Goal: Communication & Community: Participate in discussion

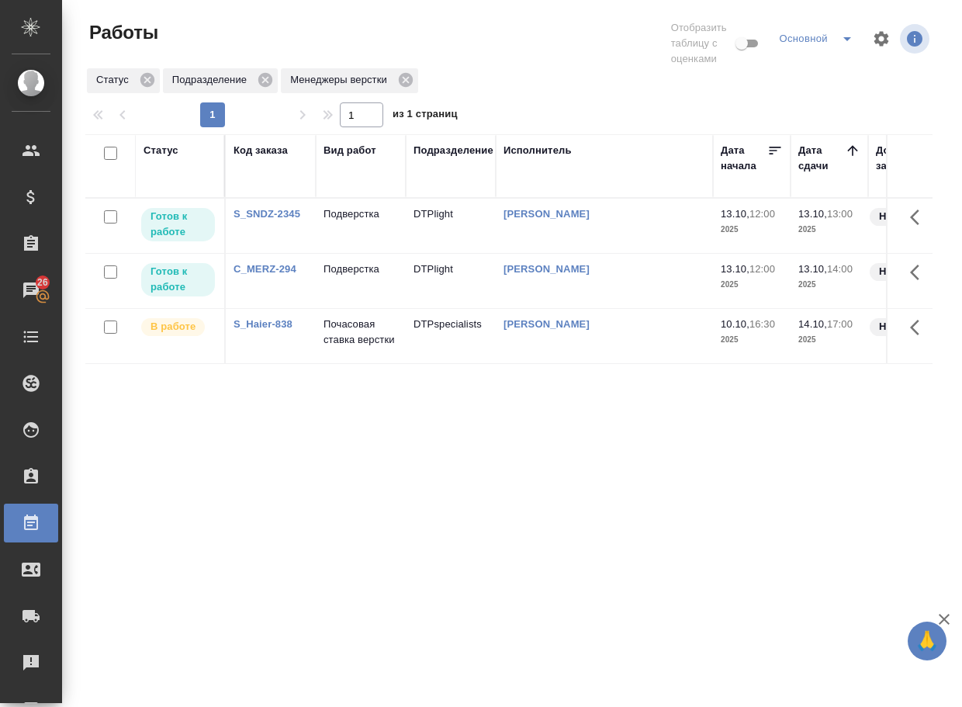
click at [335, 511] on div "Статус Код заказа Вид работ Подразделение Исполнитель Дата начала Дата сдачи До…" at bounding box center [508, 413] width 847 height 559
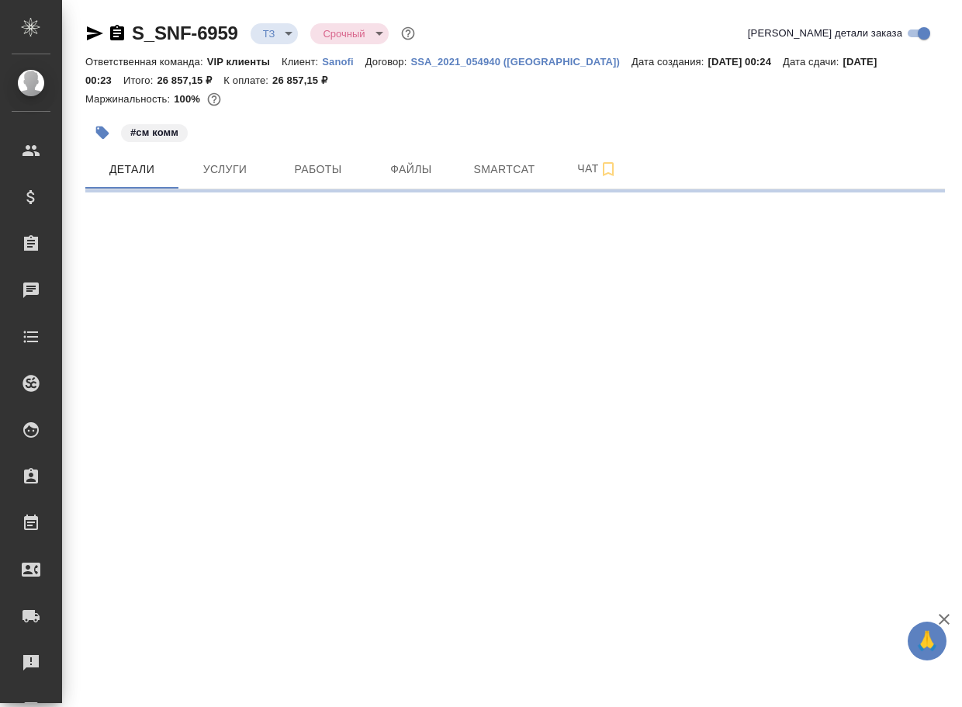
select select "RU"
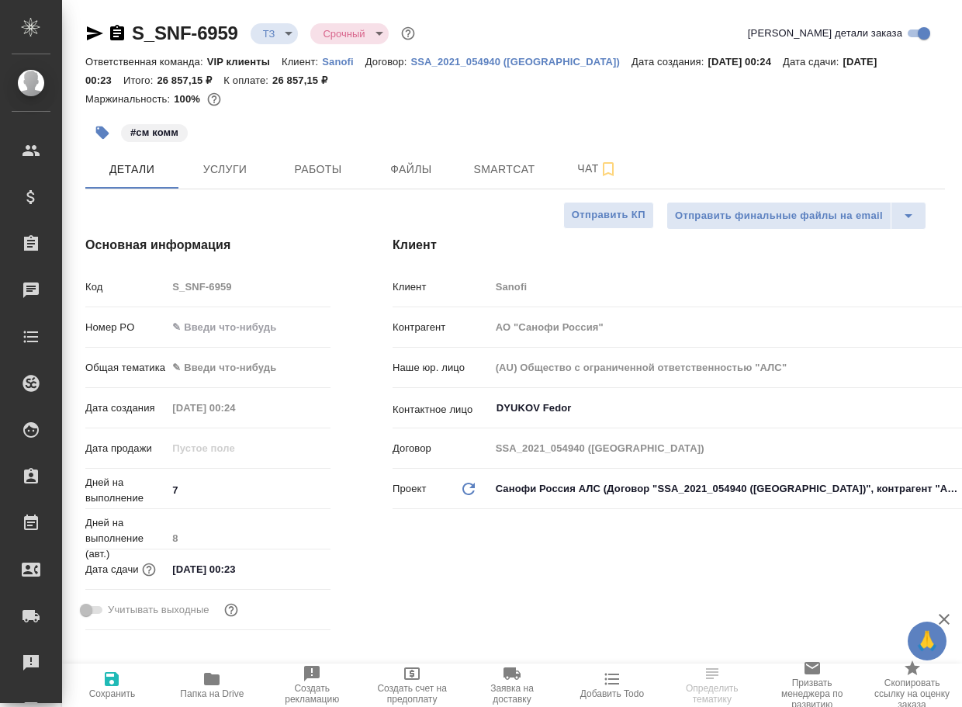
type textarea "x"
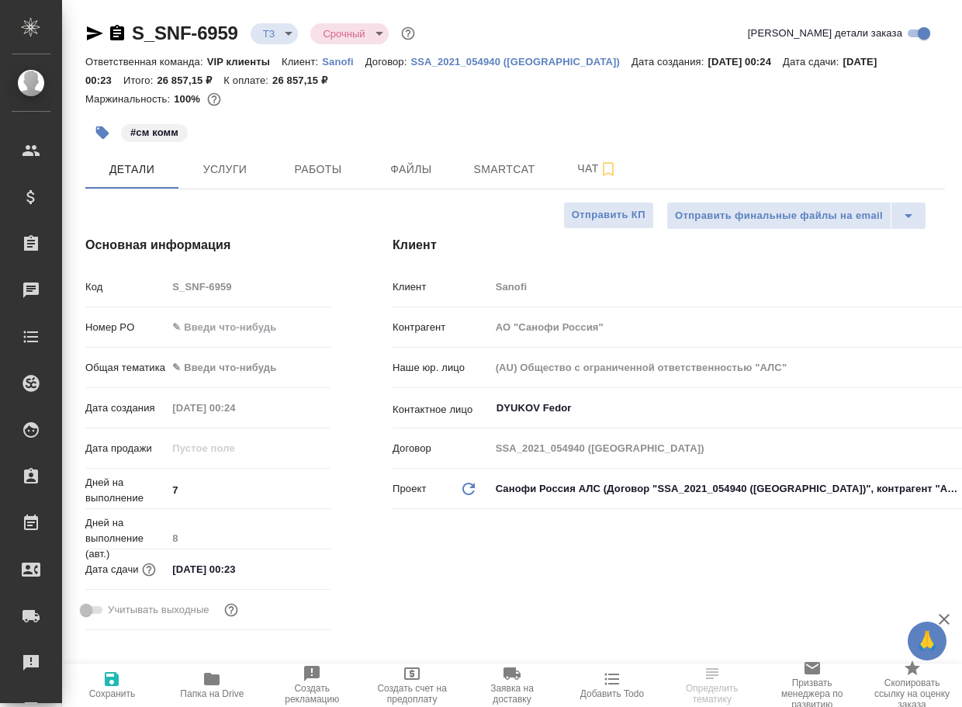
type textarea "x"
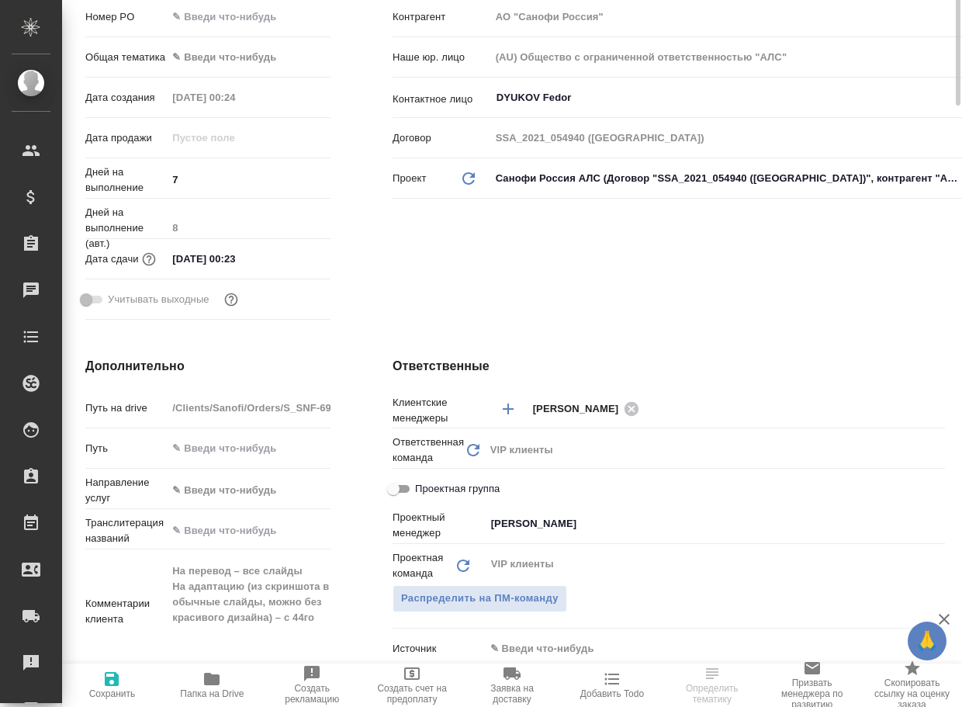
scroll to position [466, 0]
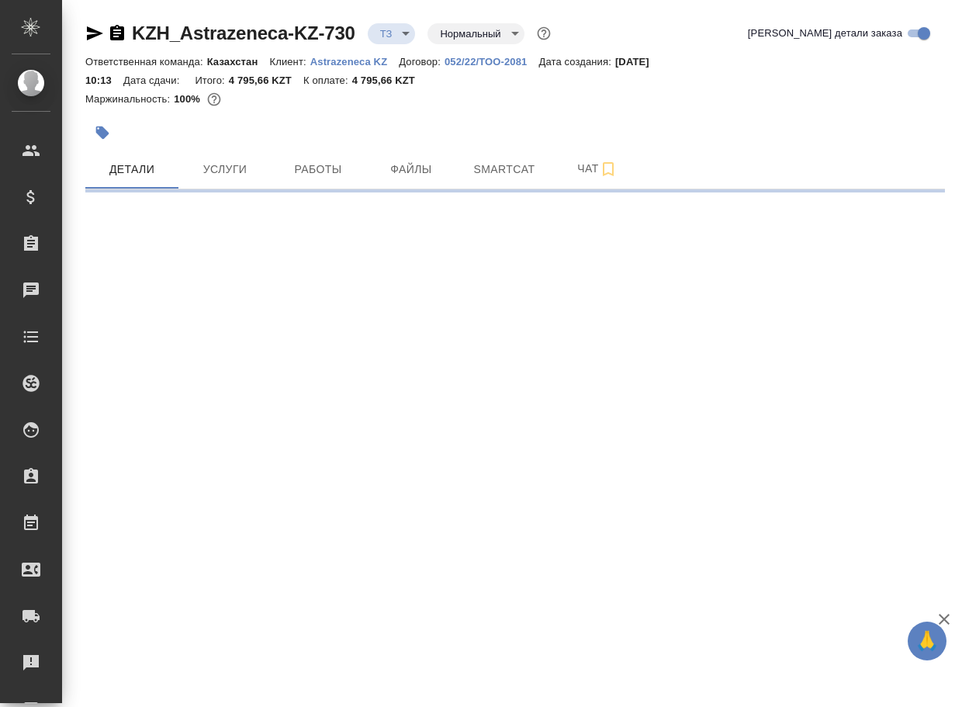
select select "RU"
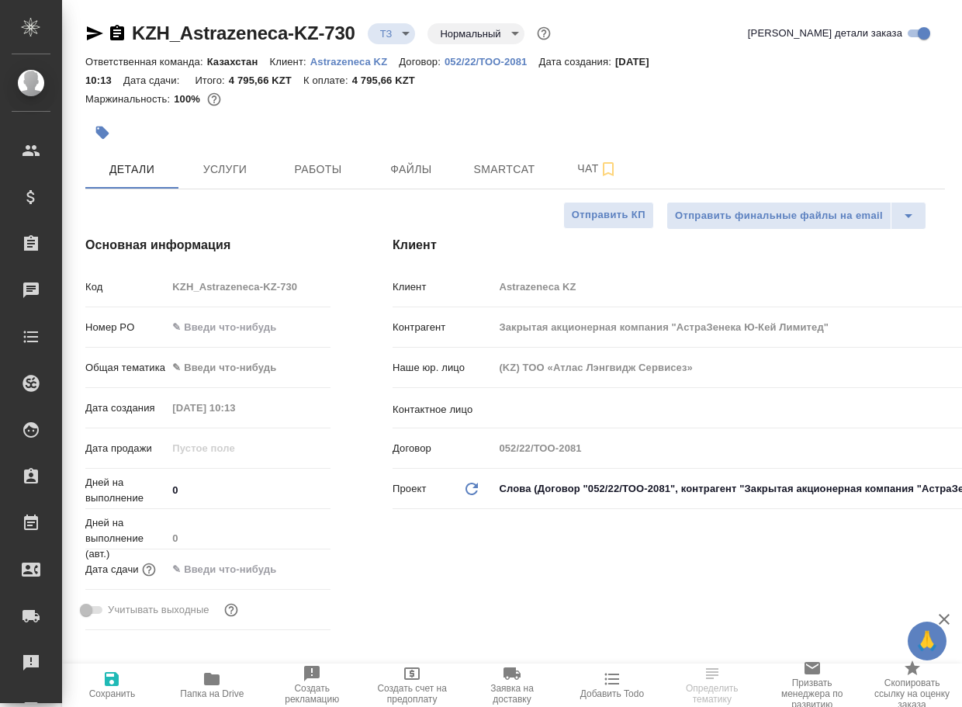
type textarea "x"
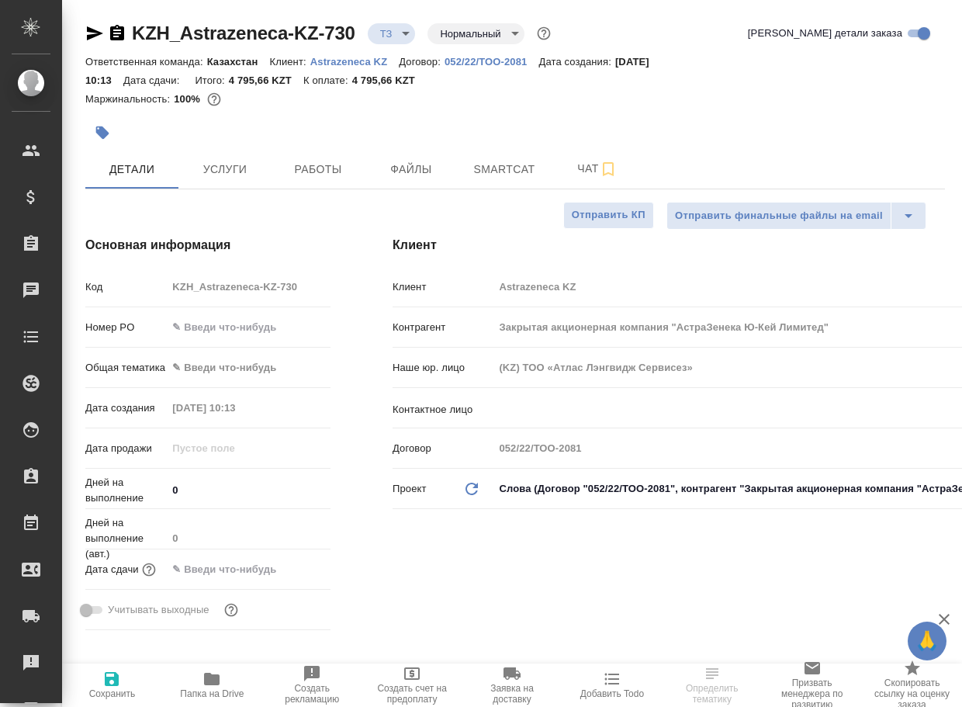
type textarea "x"
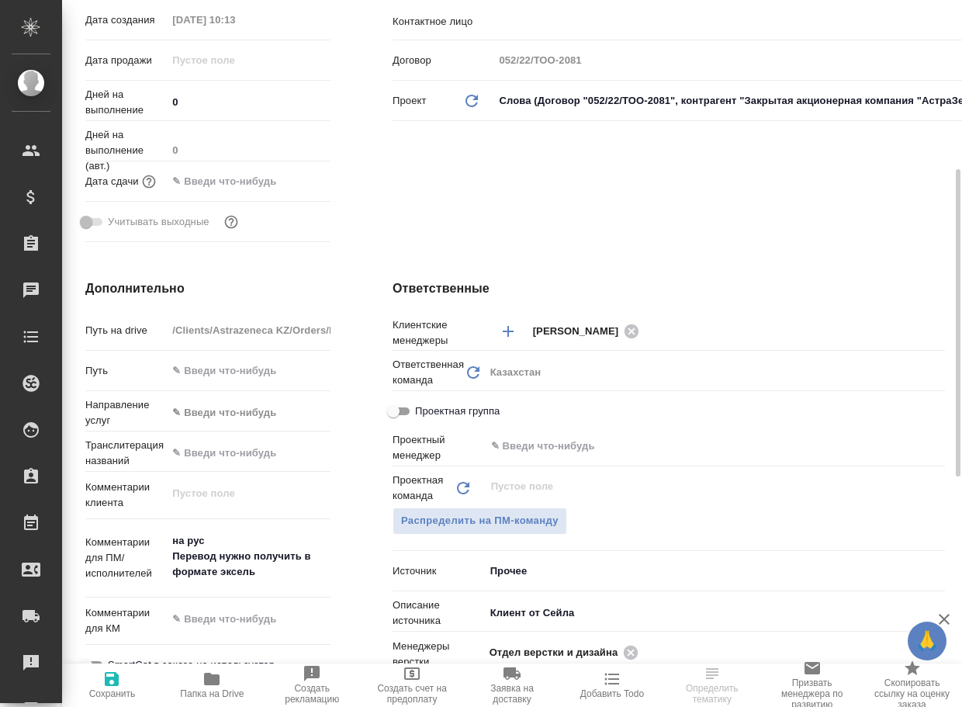
click at [213, 685] on icon "button" at bounding box center [212, 679] width 16 height 12
type textarea "x"
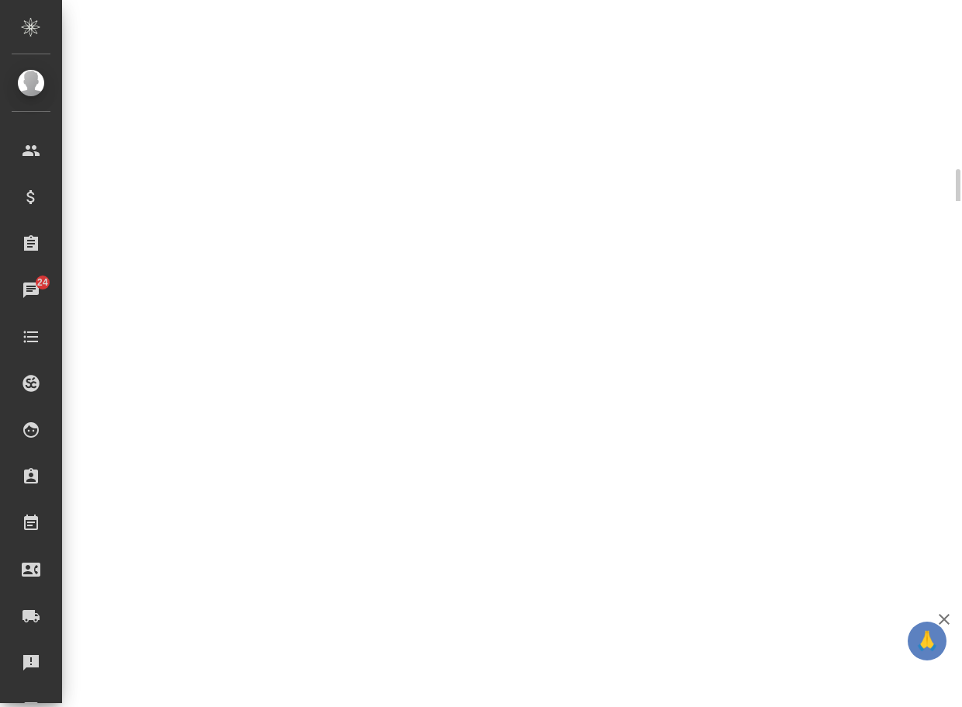
select select "RU"
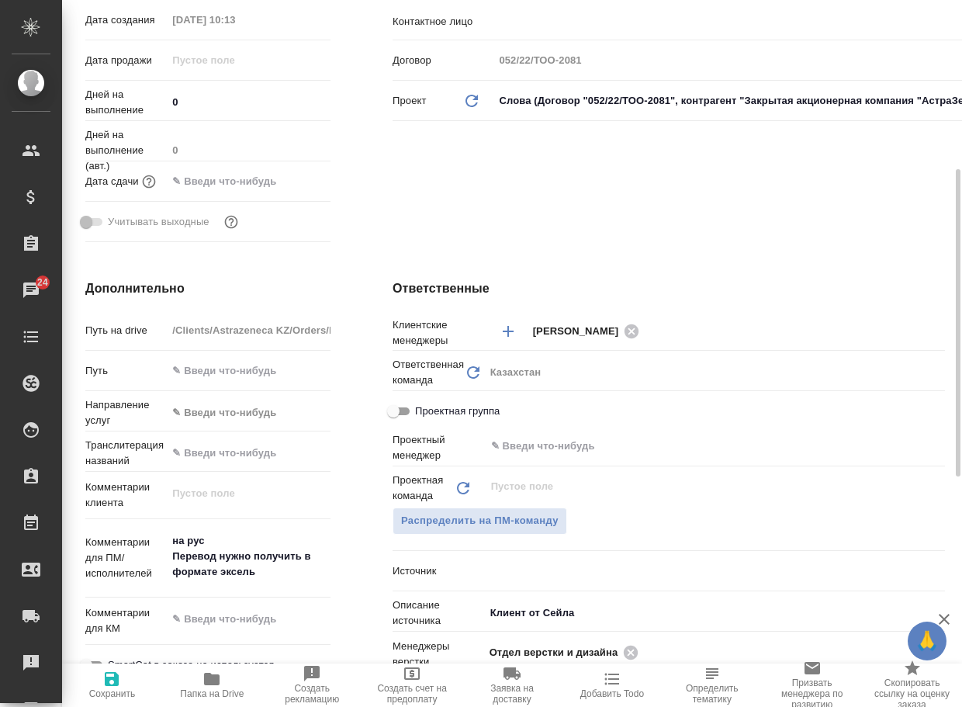
type textarea "x"
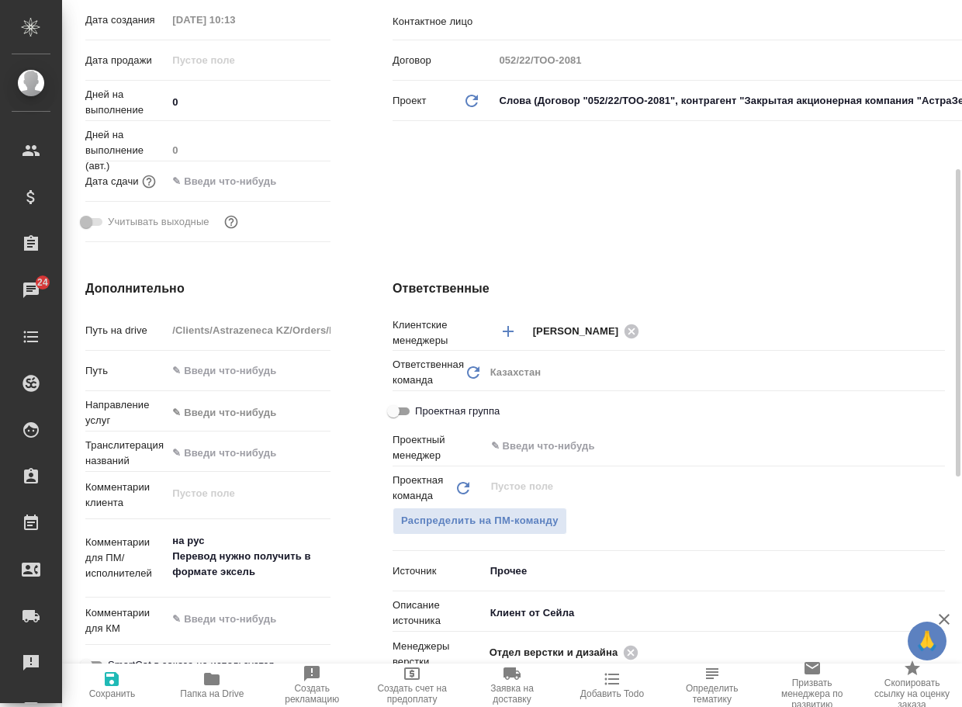
type textarea "x"
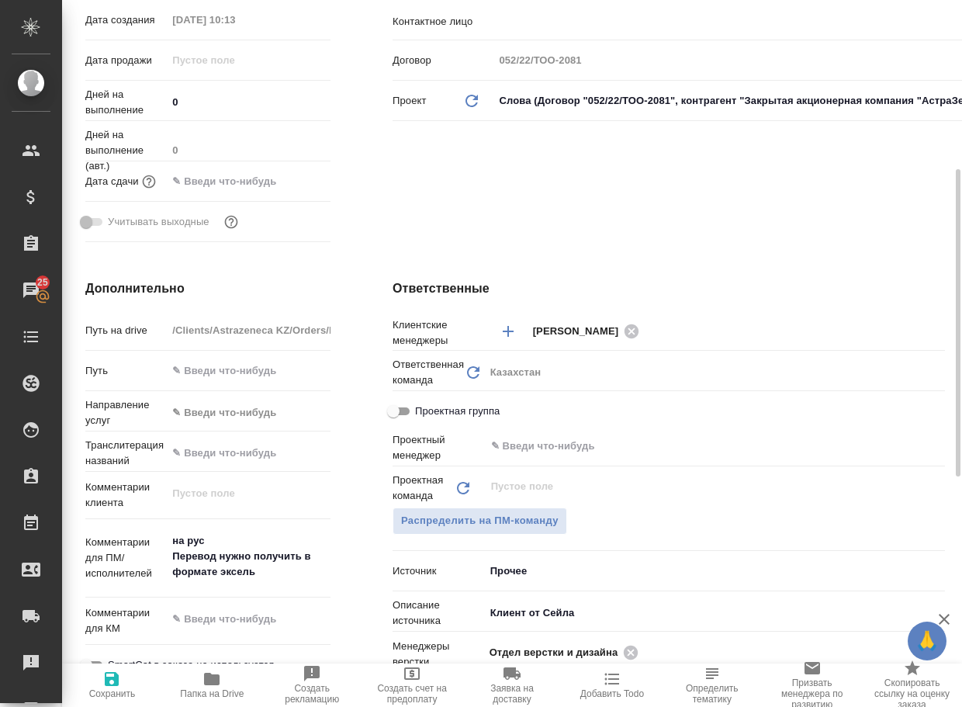
type textarea "x"
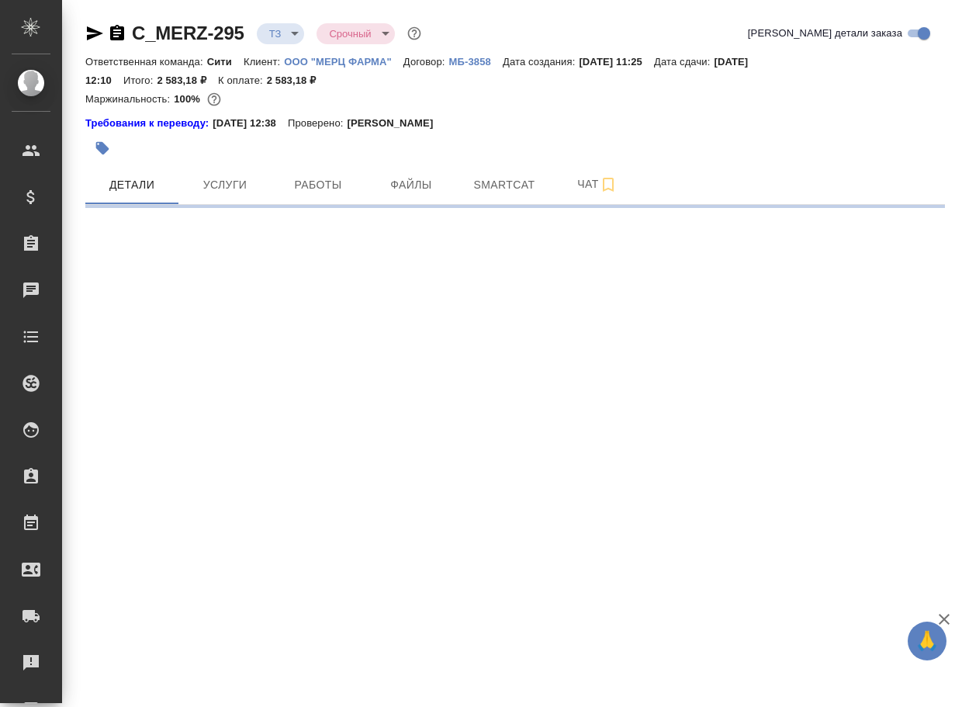
select select "RU"
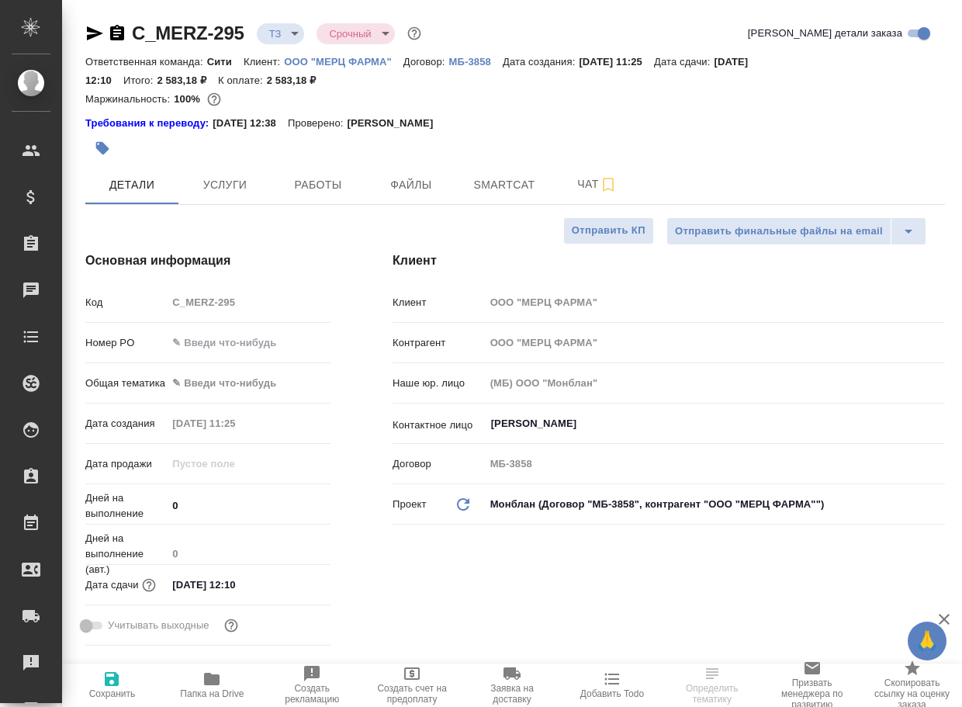
type textarea "x"
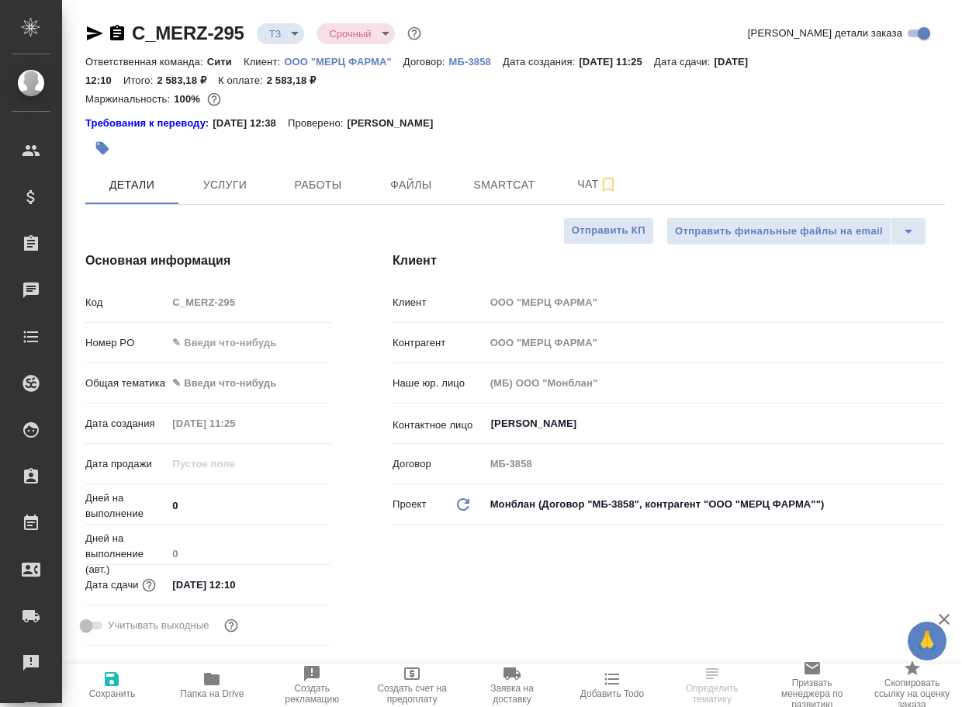
type textarea "x"
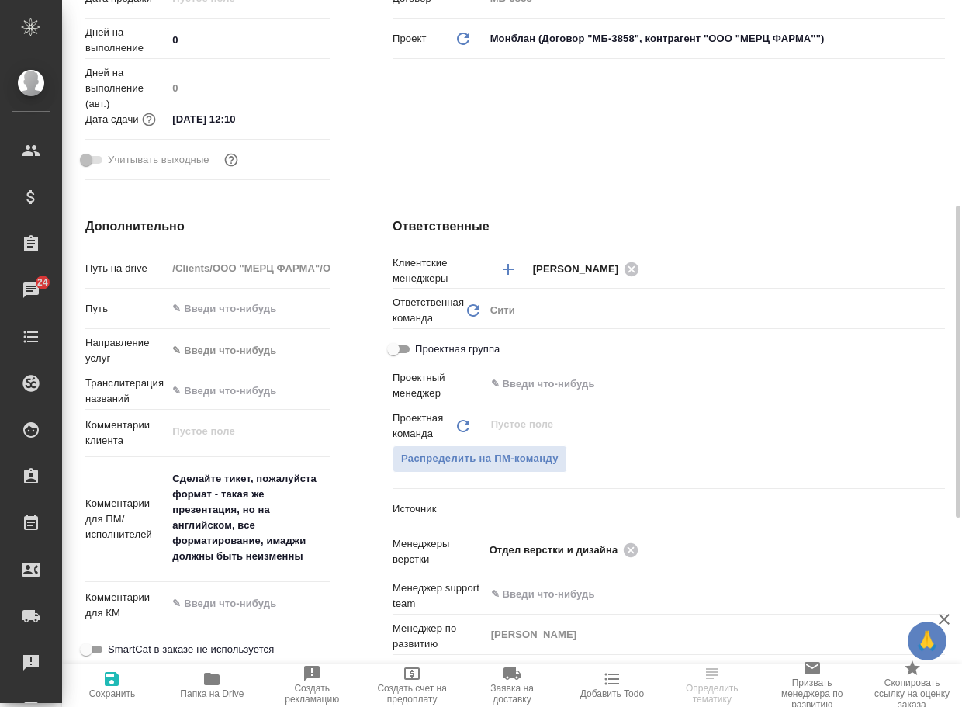
type textarea "x"
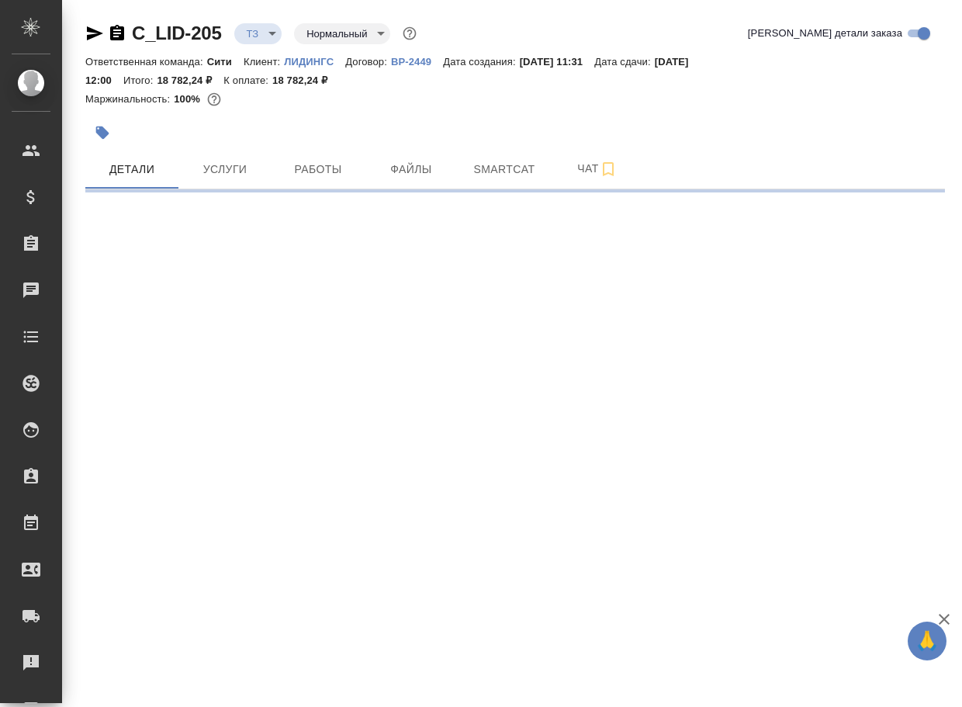
select select "RU"
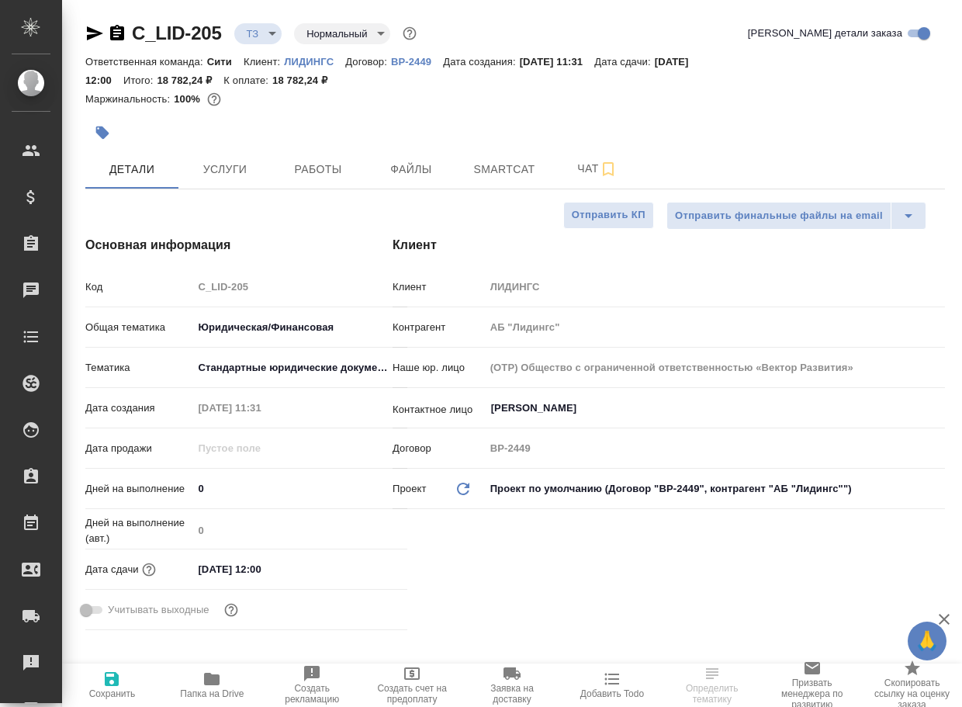
type textarea "x"
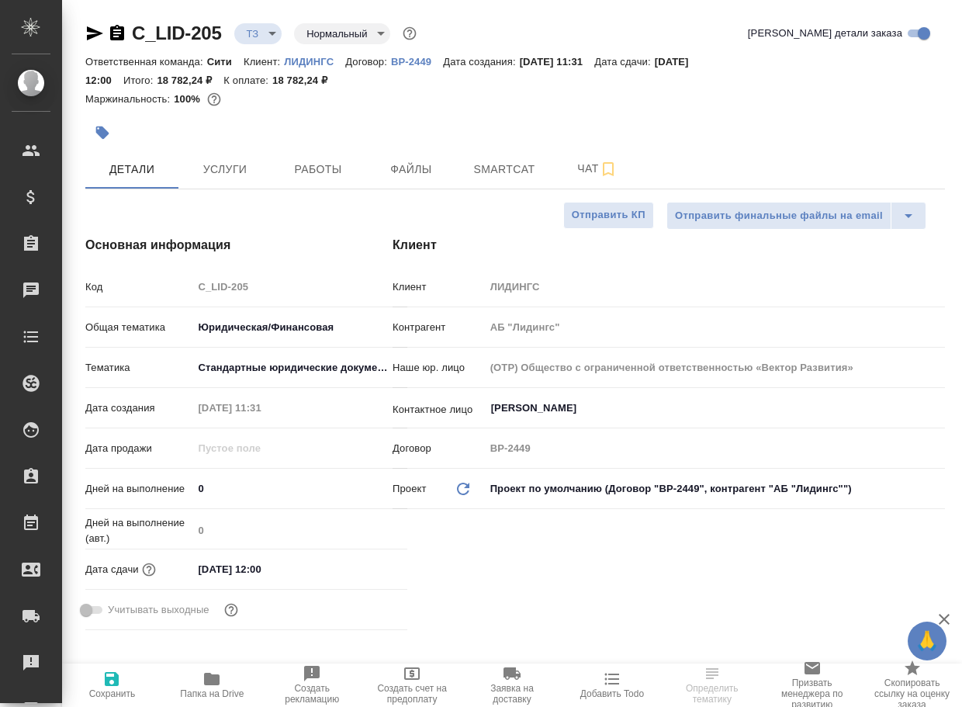
type textarea "x"
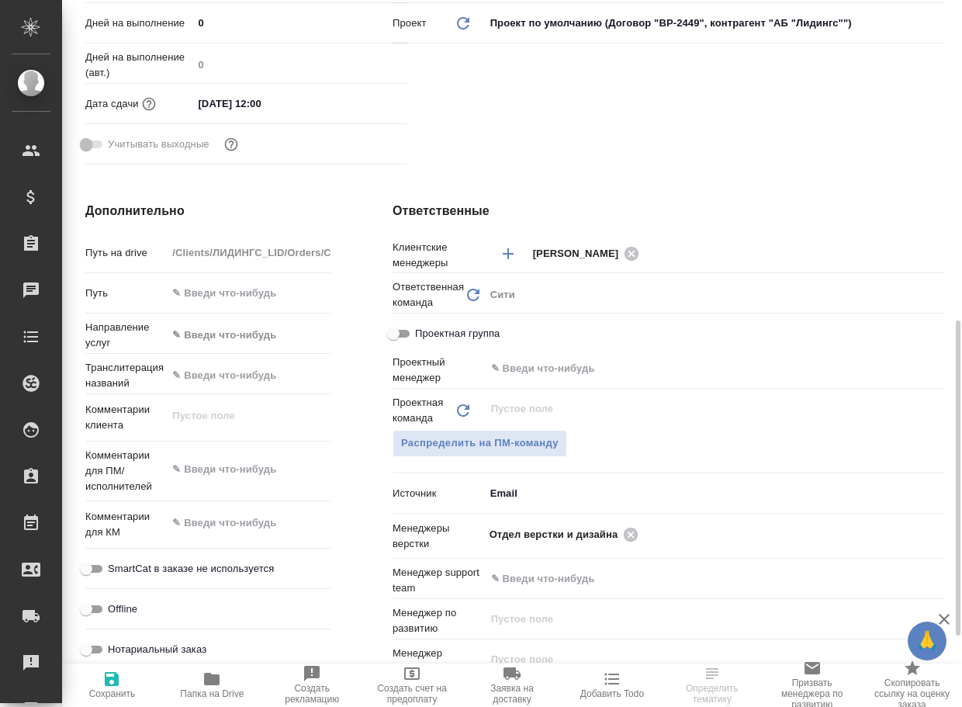
scroll to position [543, 0]
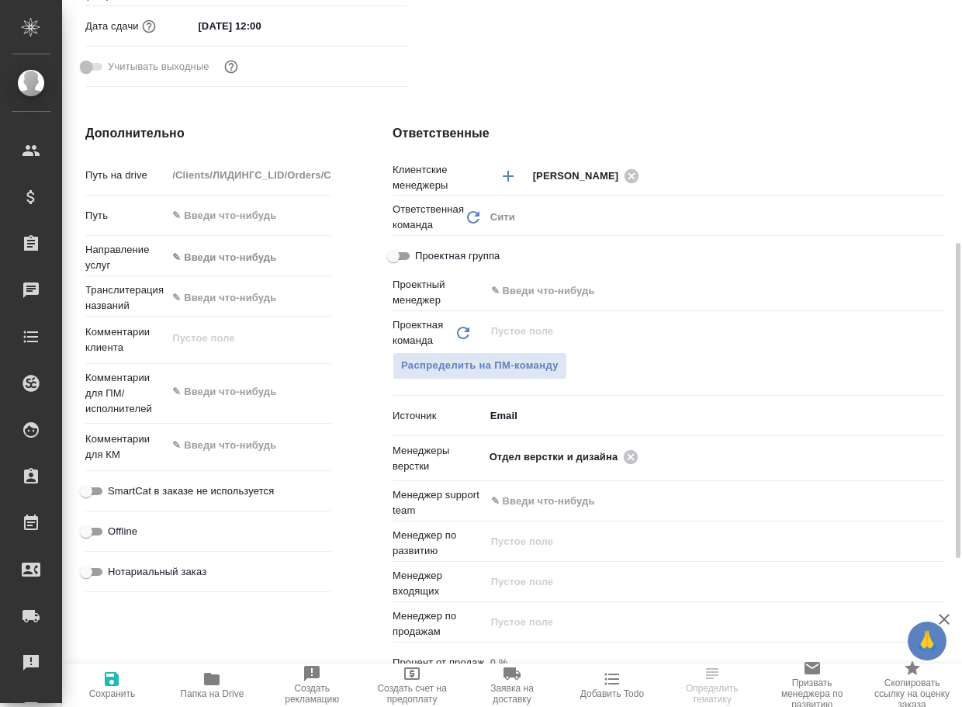
click at [210, 682] on icon "button" at bounding box center [212, 679] width 16 height 12
type textarea "x"
select select "RU"
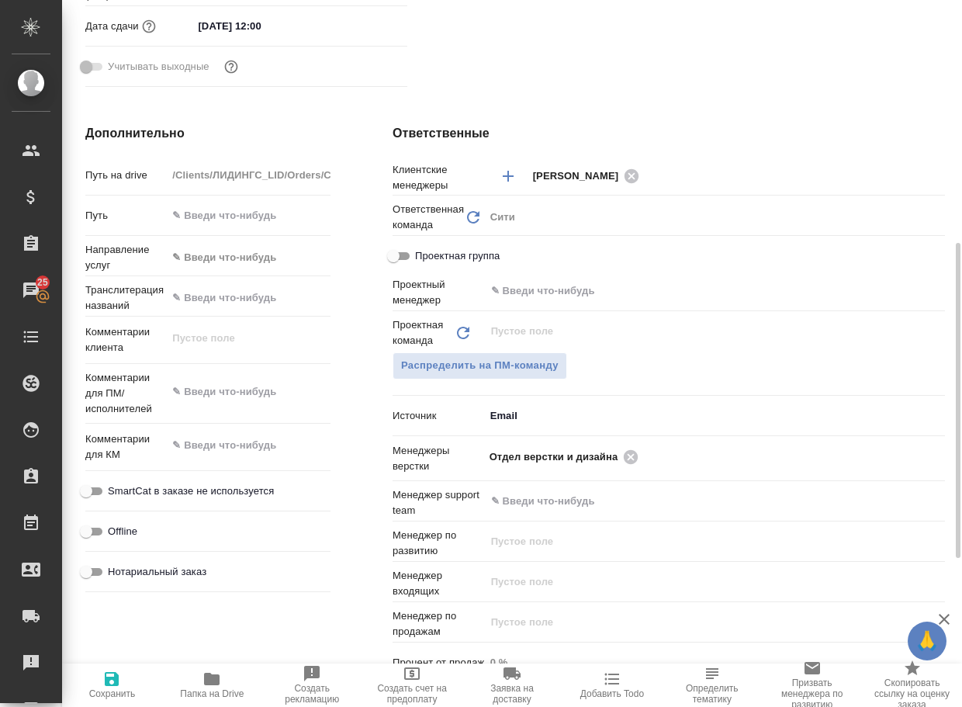
type textarea "x"
click at [633, 455] on icon at bounding box center [631, 456] width 14 height 14
type textarea "x"
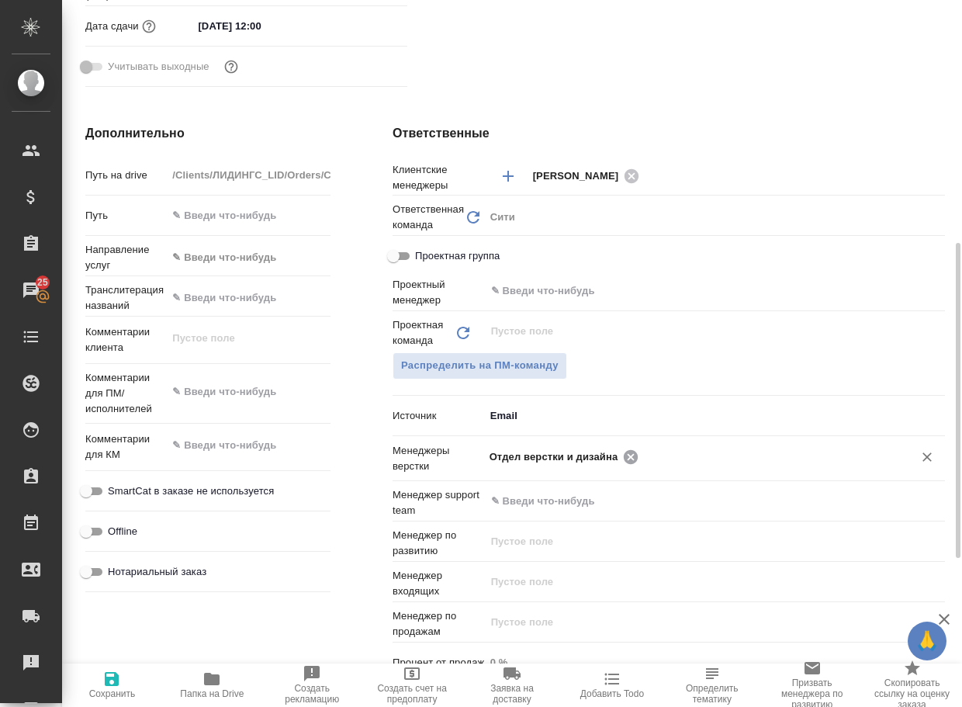
type textarea "x"
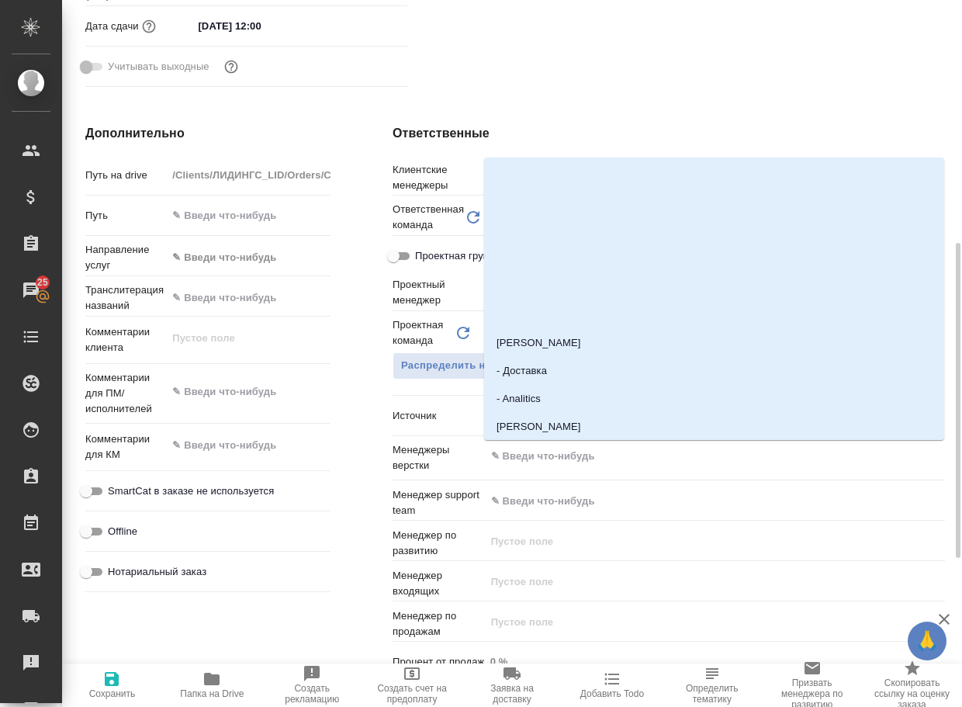
click at [633, 455] on input "text" at bounding box center [689, 456] width 399 height 19
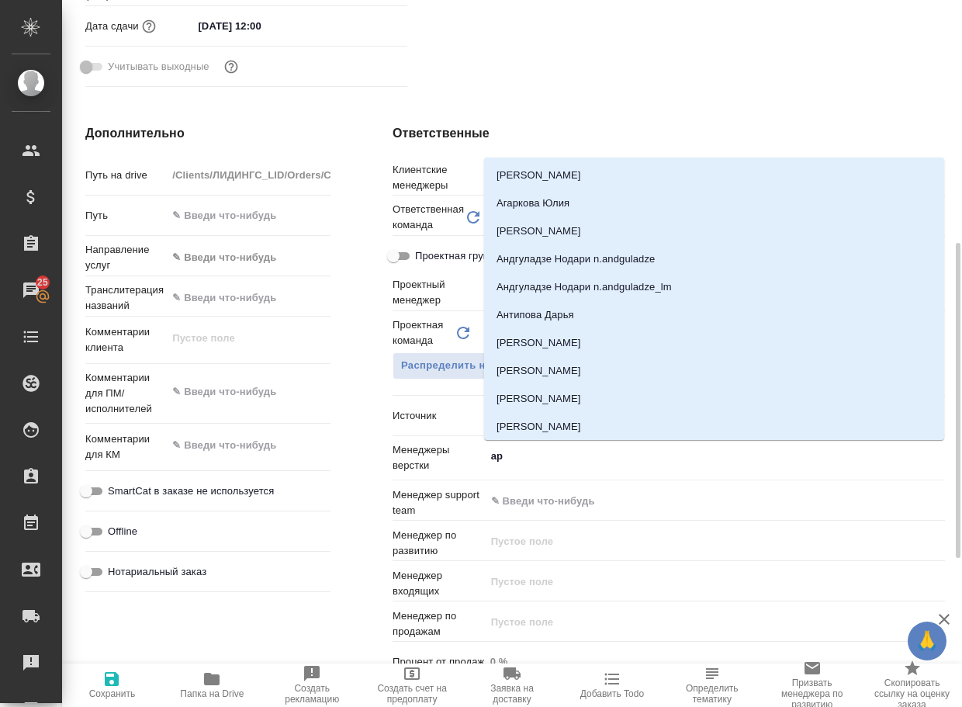
type input "арс"
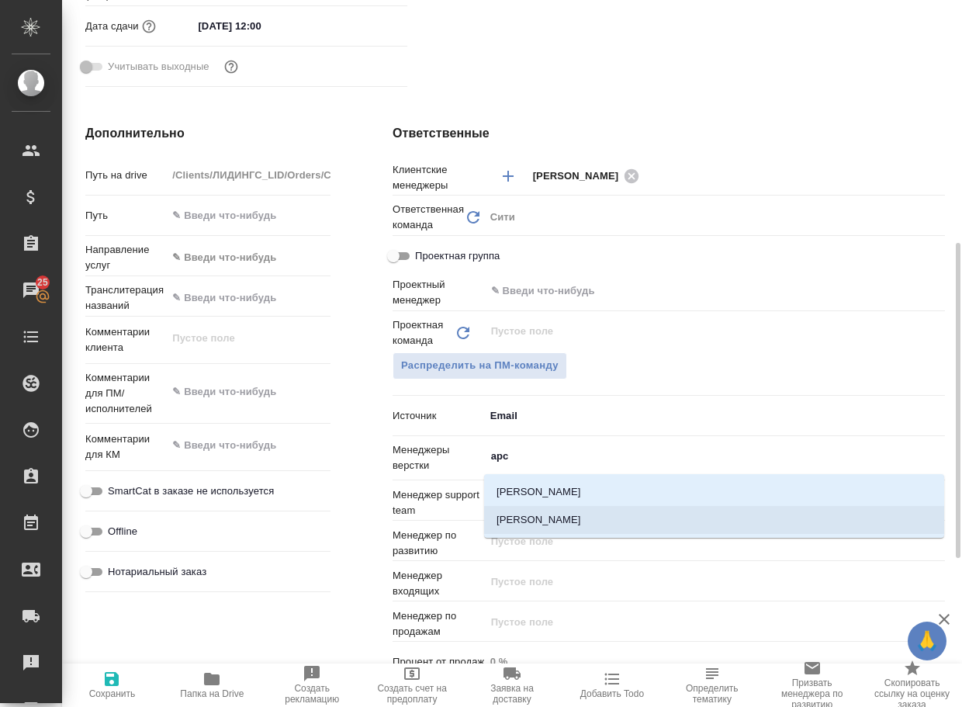
drag, startPoint x: 560, startPoint y: 525, endPoint x: 542, endPoint y: 519, distance: 18.7
click at [557, 522] on li "Арсеньева Вера" at bounding box center [714, 520] width 460 height 28
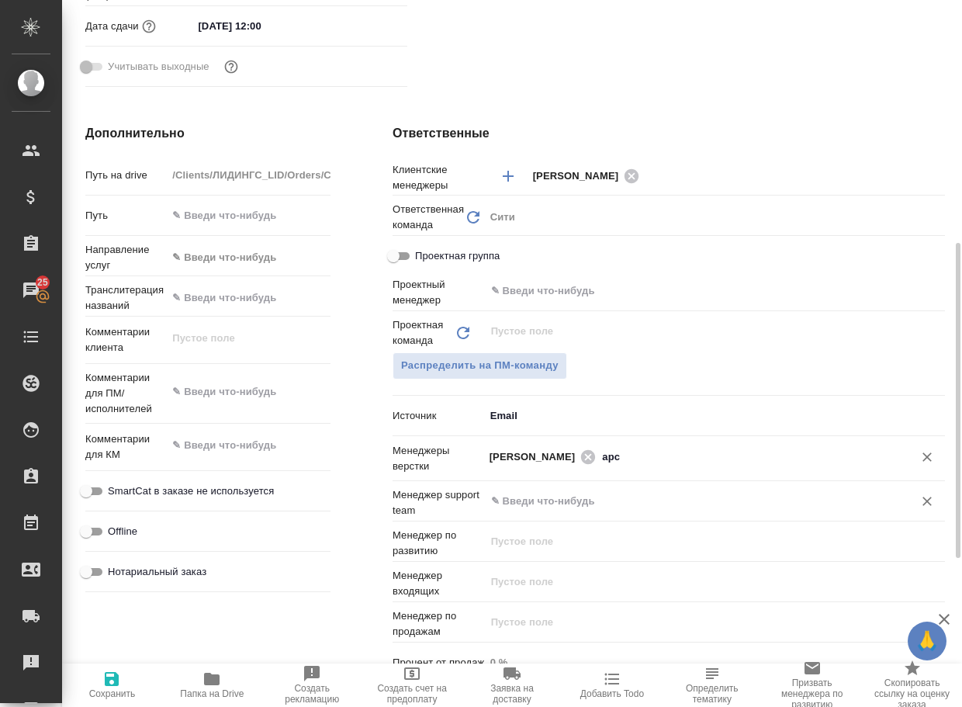
type textarea "x"
click at [104, 685] on icon "button" at bounding box center [111, 679] width 19 height 19
type textarea "x"
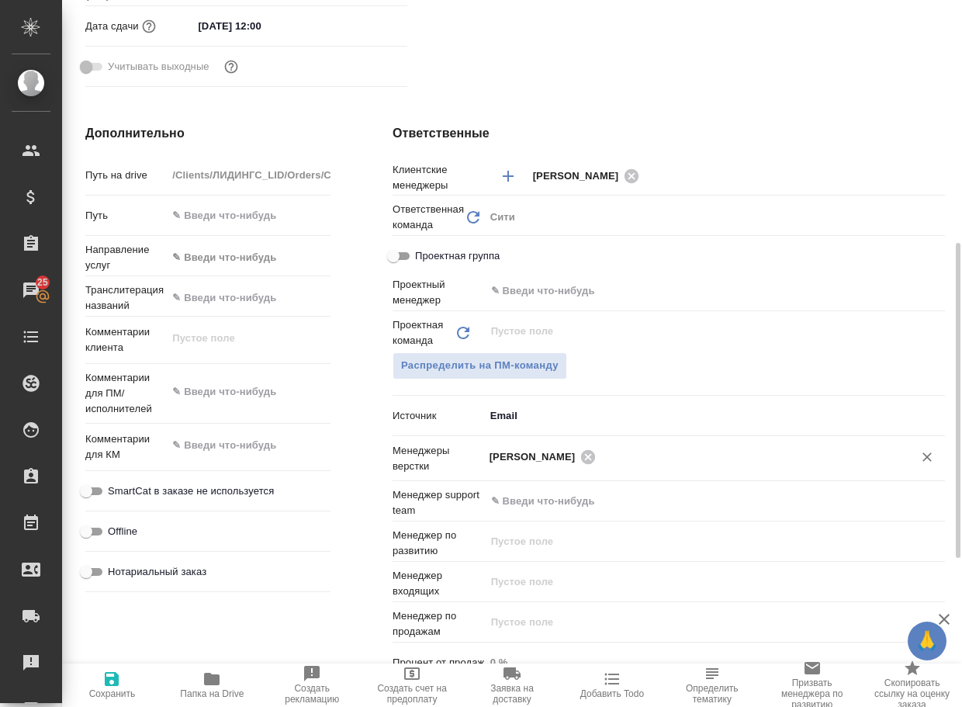
type textarea "x"
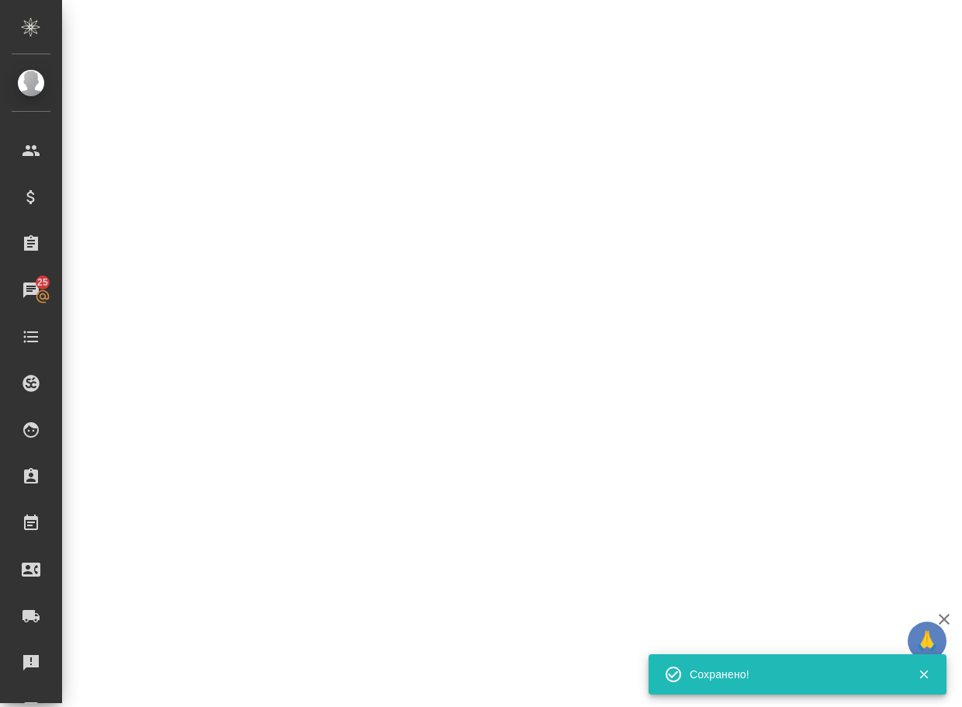
select select "RU"
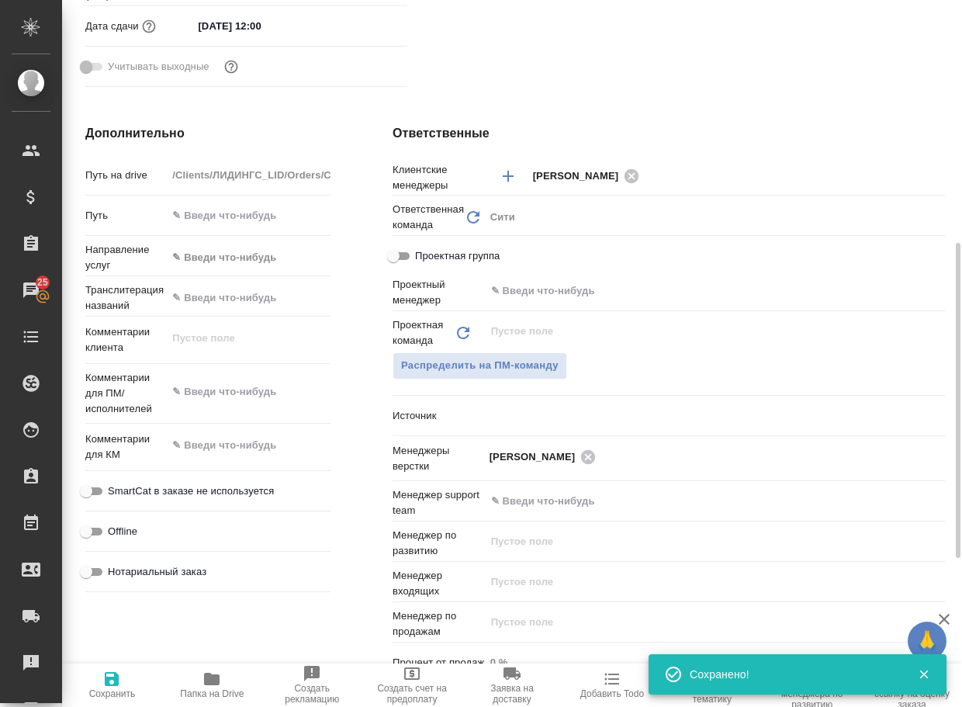
type textarea "x"
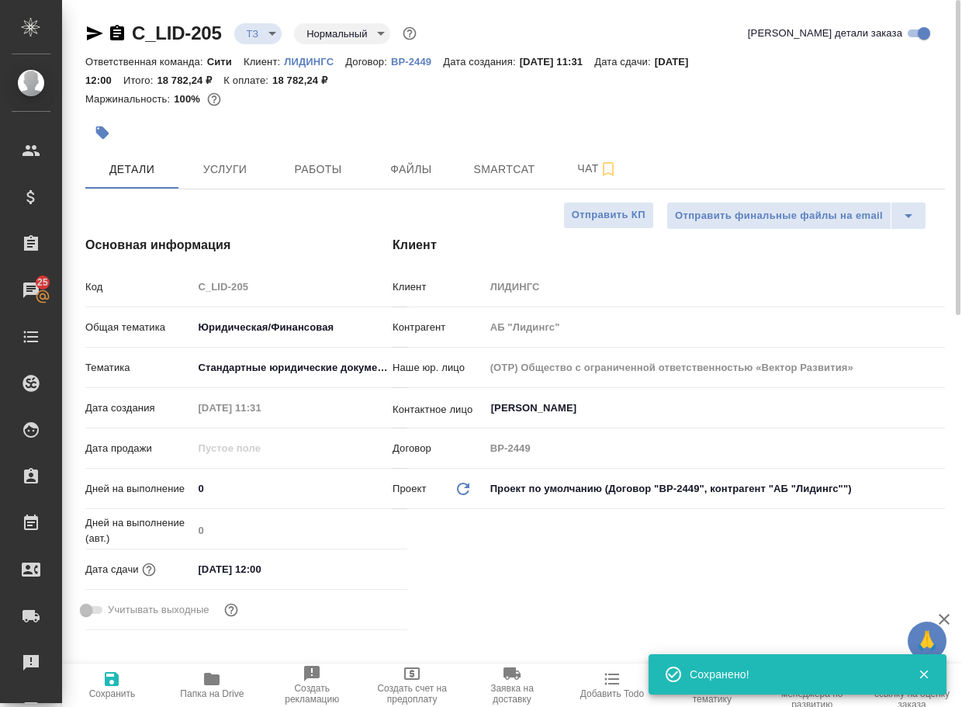
click at [259, 33] on body "🙏 .cls-1 fill:#fff; AWATERA Arsenyeva Vera Клиенты Спецификации Заказы 25 Чаты …" at bounding box center [481, 353] width 962 height 707
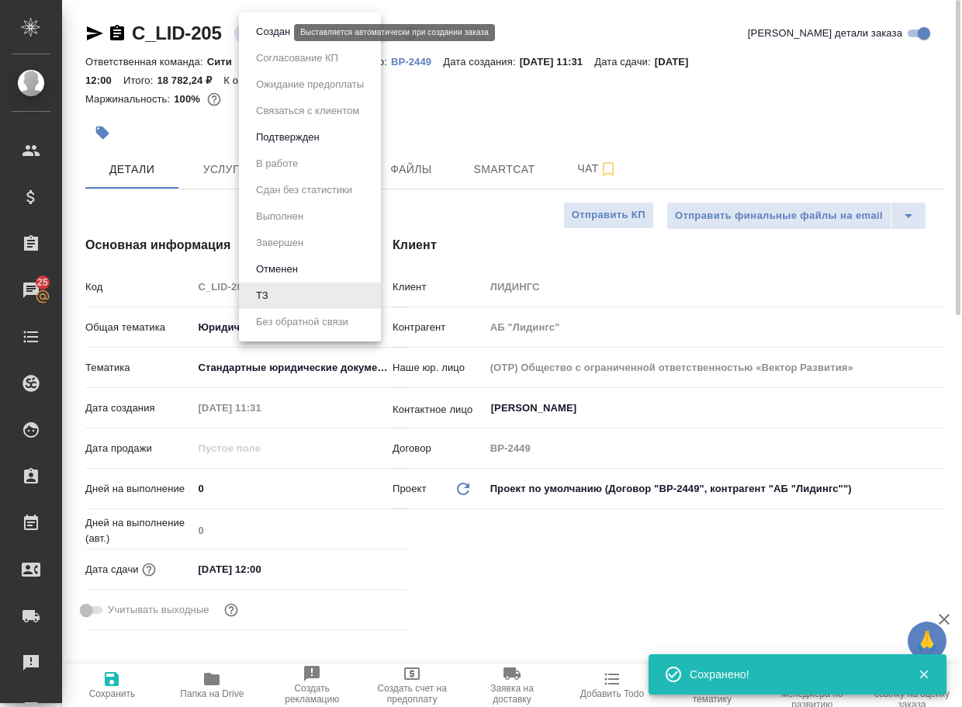
click at [268, 36] on button "Создан" at bounding box center [272, 31] width 43 height 17
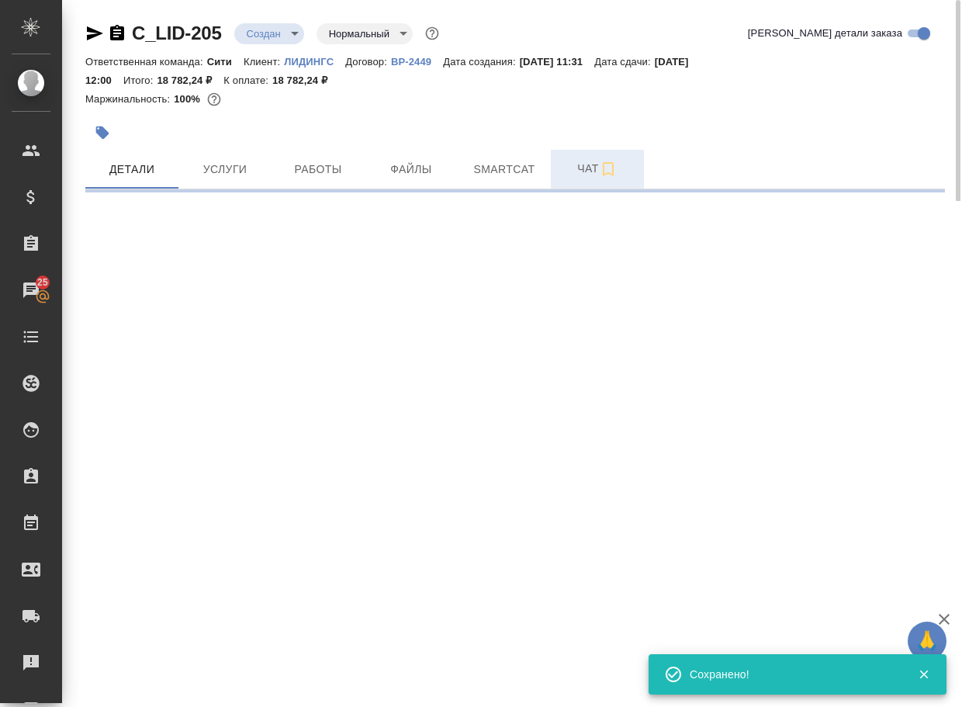
select select "RU"
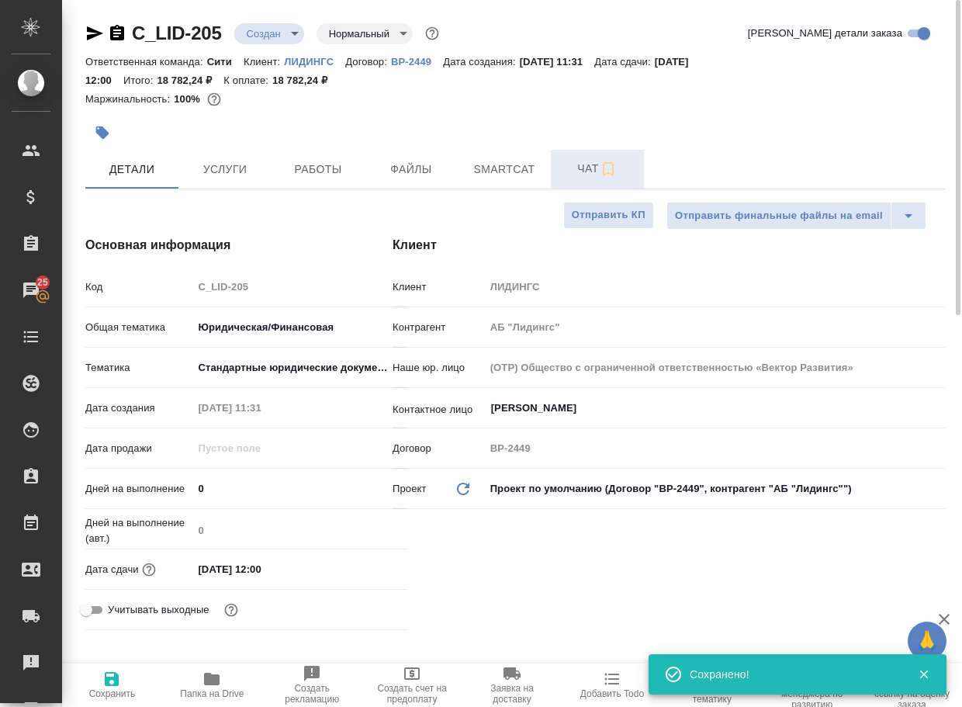
type textarea "x"
click at [576, 173] on span "Чат" at bounding box center [597, 168] width 75 height 19
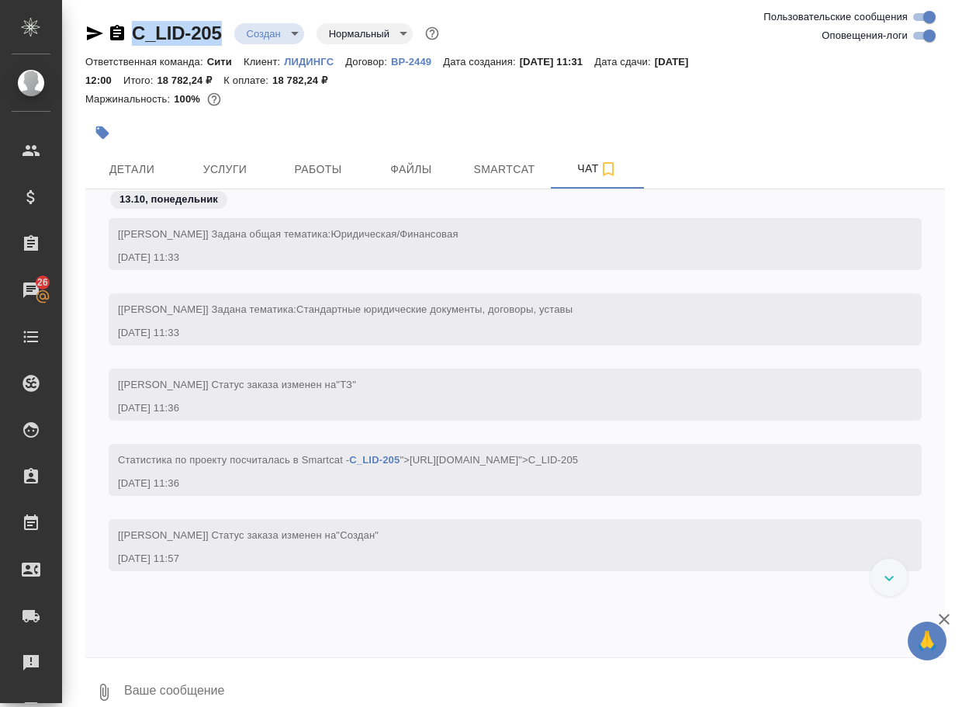
drag, startPoint x: 230, startPoint y: 40, endPoint x: 124, endPoint y: 30, distance: 106.0
click at [124, 30] on div "C_LID-205 Создан new Нормальный normal" at bounding box center [263, 33] width 357 height 25
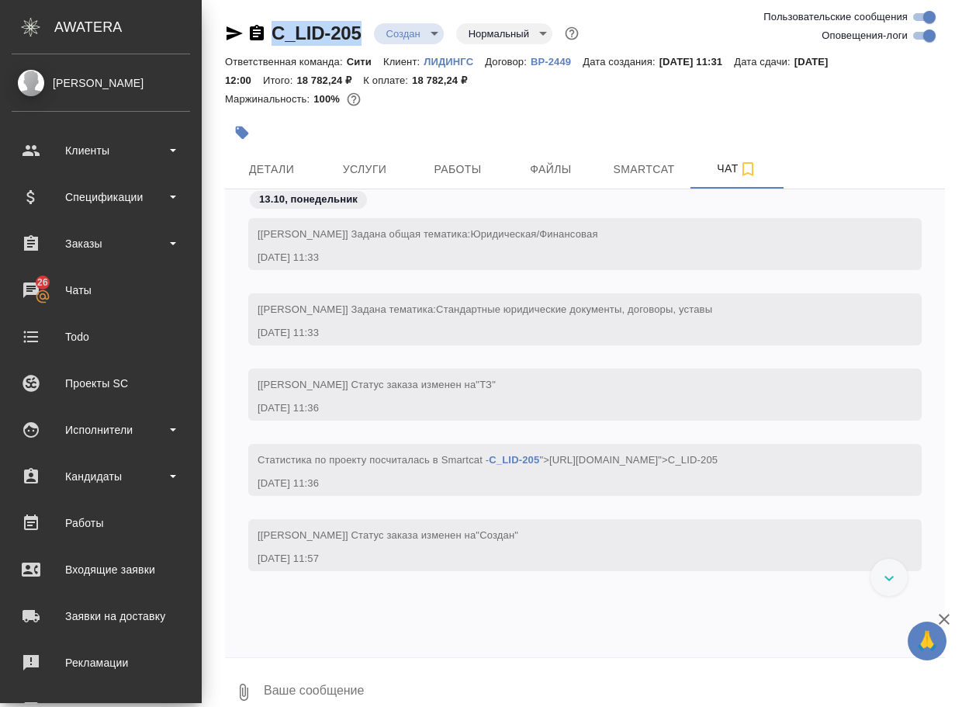
copy link "C_LID-205"
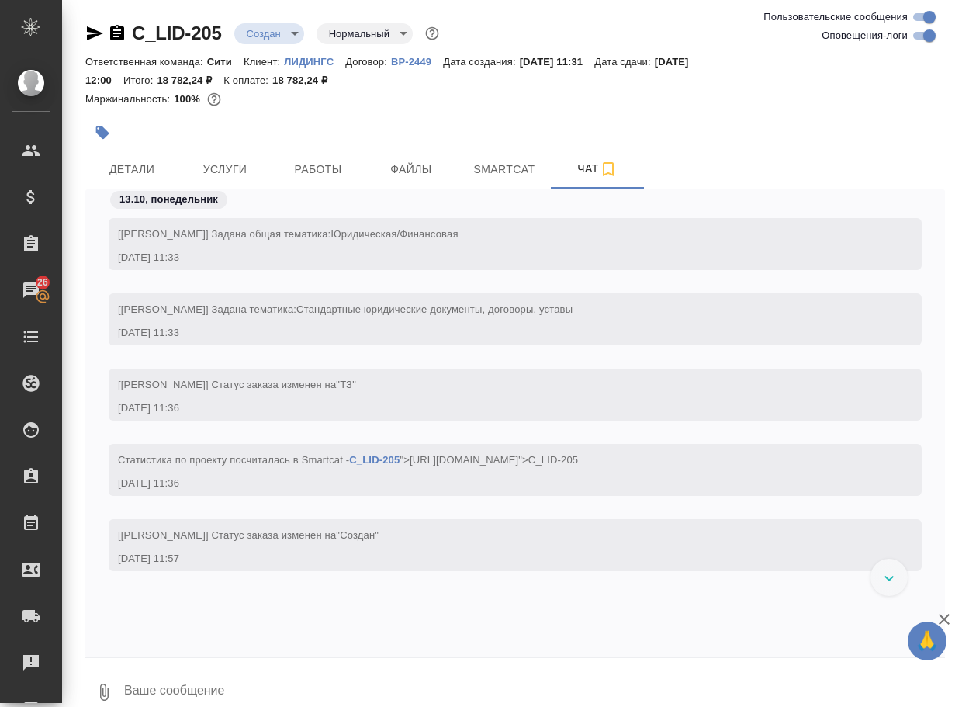
click at [88, 690] on div "C_LID-205 Создан new Нормальный normal Ответственная команда: Сити Клиент: ЛИДИ…" at bounding box center [515, 364] width 877 height 728
click at [106, 689] on icon "button" at bounding box center [104, 692] width 9 height 17
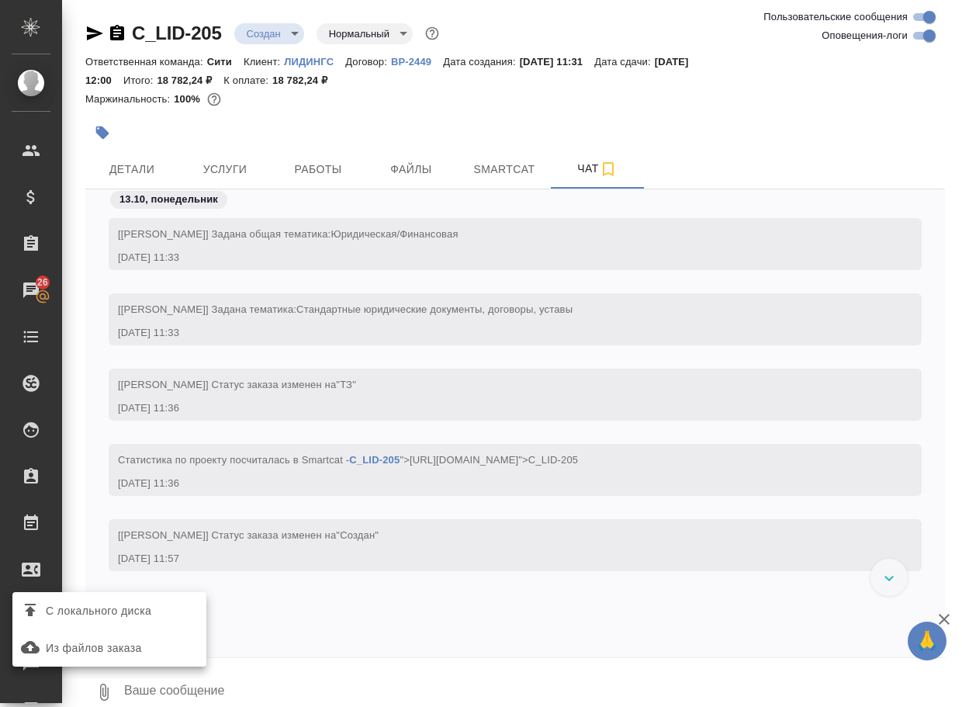
click at [130, 619] on span "С локального диска" at bounding box center [99, 610] width 106 height 19
click at [0, 0] on input "С локального диска" at bounding box center [0, 0] width 0 height 0
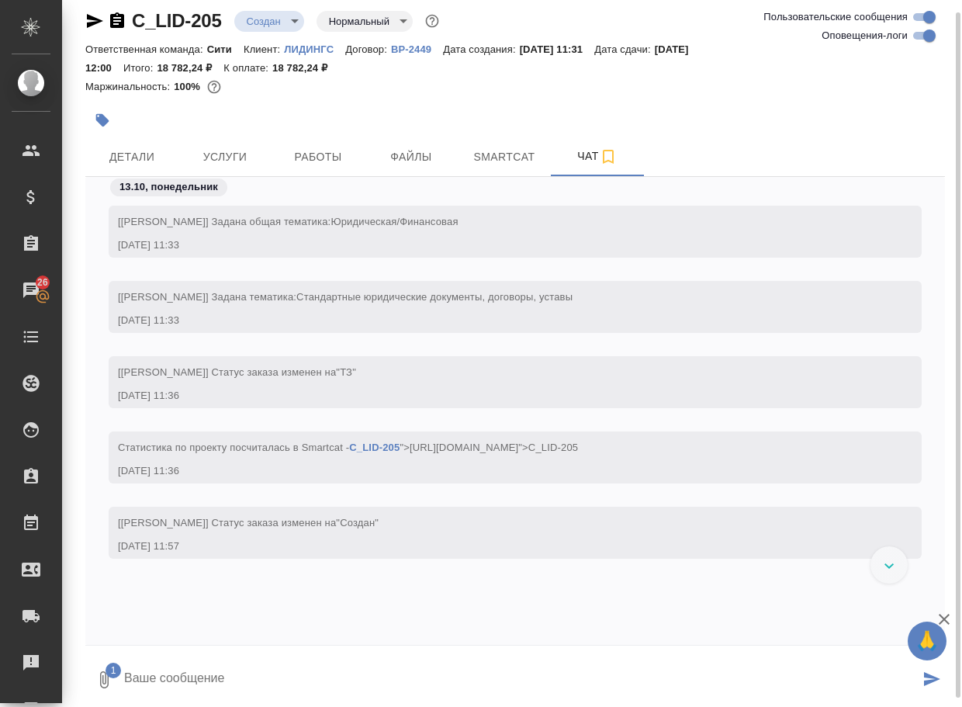
drag, startPoint x: 258, startPoint y: 682, endPoint x: 248, endPoint y: 667, distance: 18.5
click at [257, 682] on textarea at bounding box center [521, 679] width 797 height 53
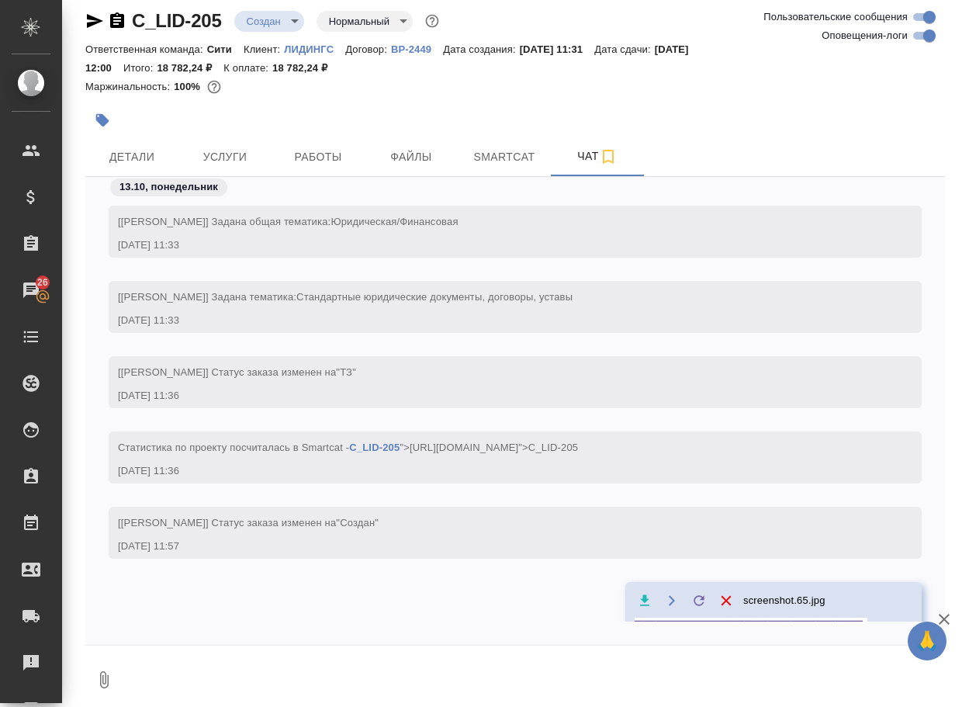
scroll to position [82, 0]
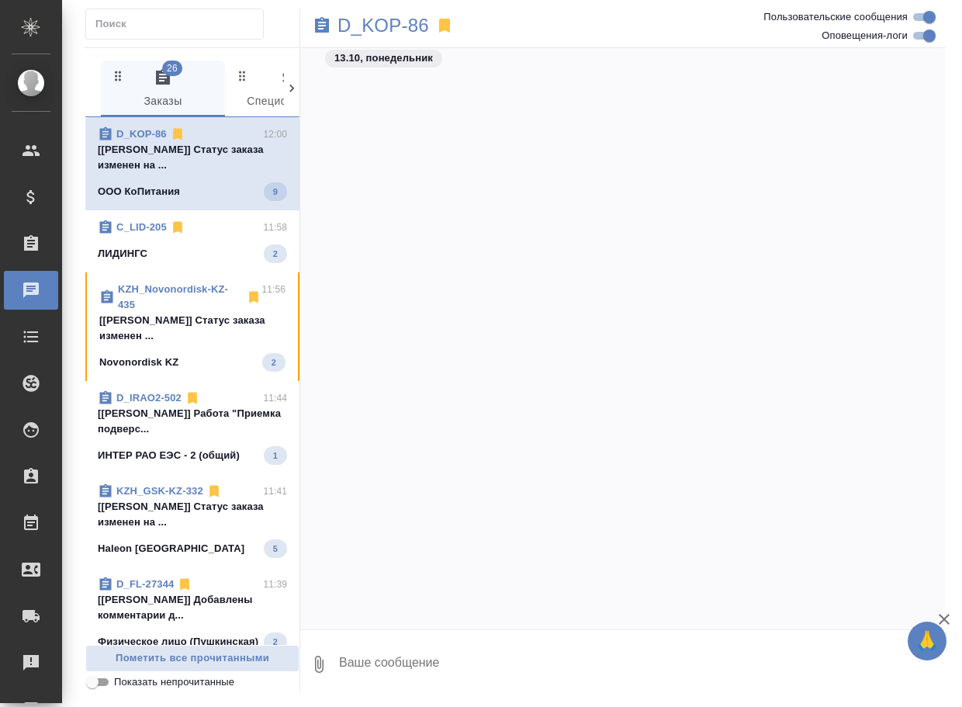
scroll to position [10206, 0]
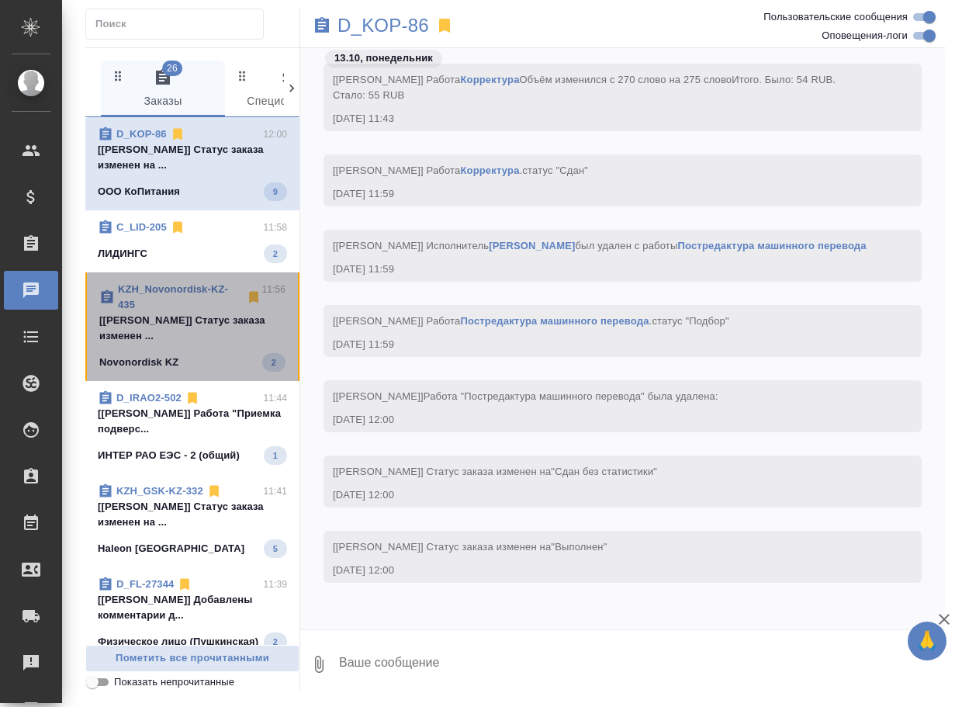
click at [203, 366] on div "Novonordisk KZ 2" at bounding box center [192, 362] width 186 height 19
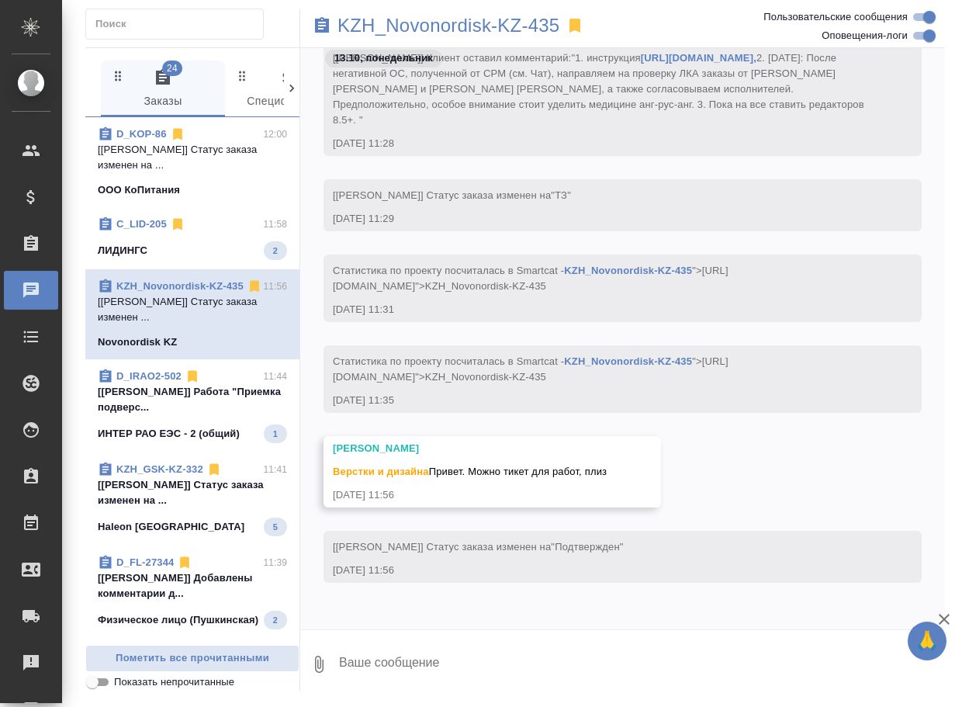
scroll to position [66, 0]
click at [224, 652] on span "Пометить все прочитанными" at bounding box center [192, 659] width 197 height 18
